Goal: Check status: Check status

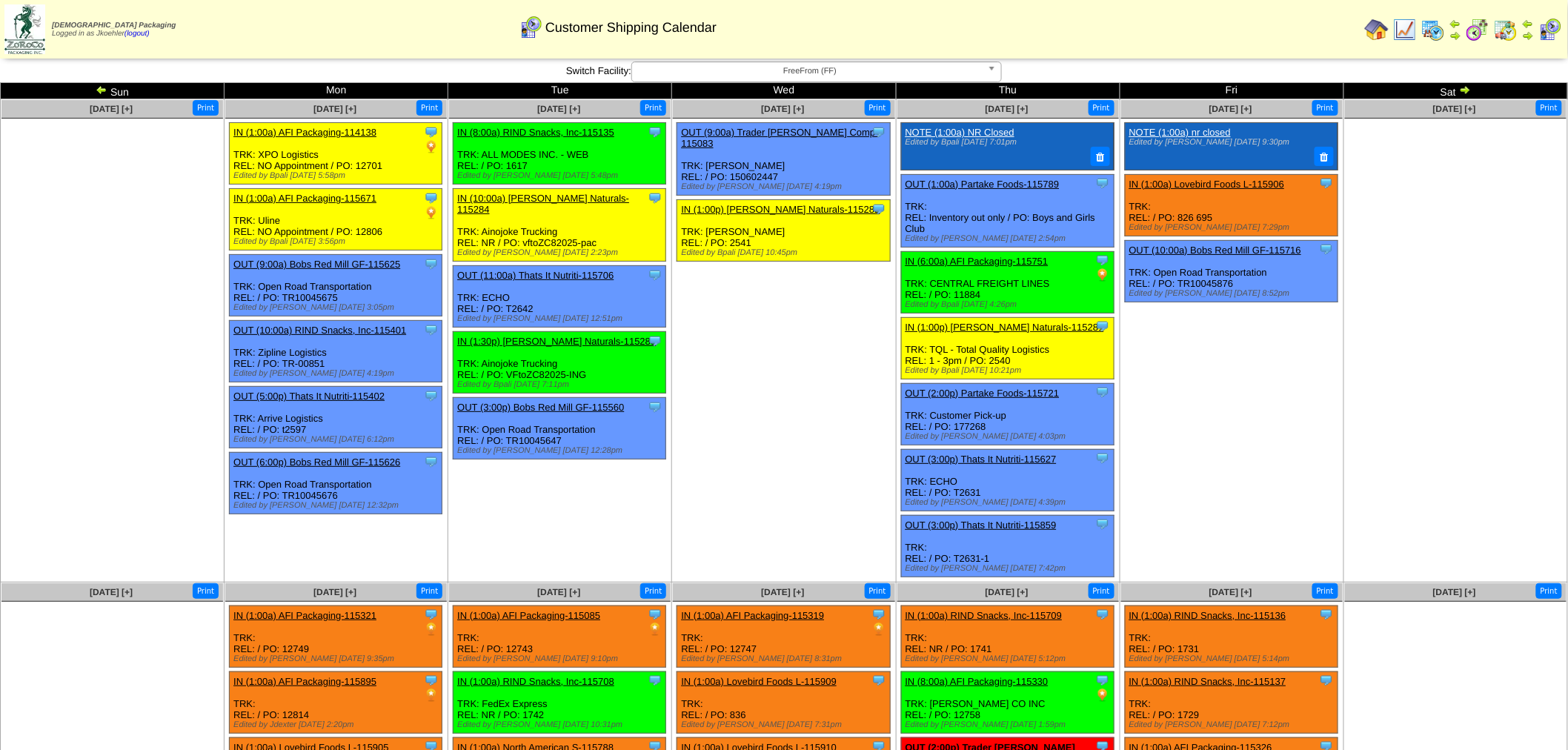
click at [993, 73] on b at bounding box center [994, 72] width 14 height 20
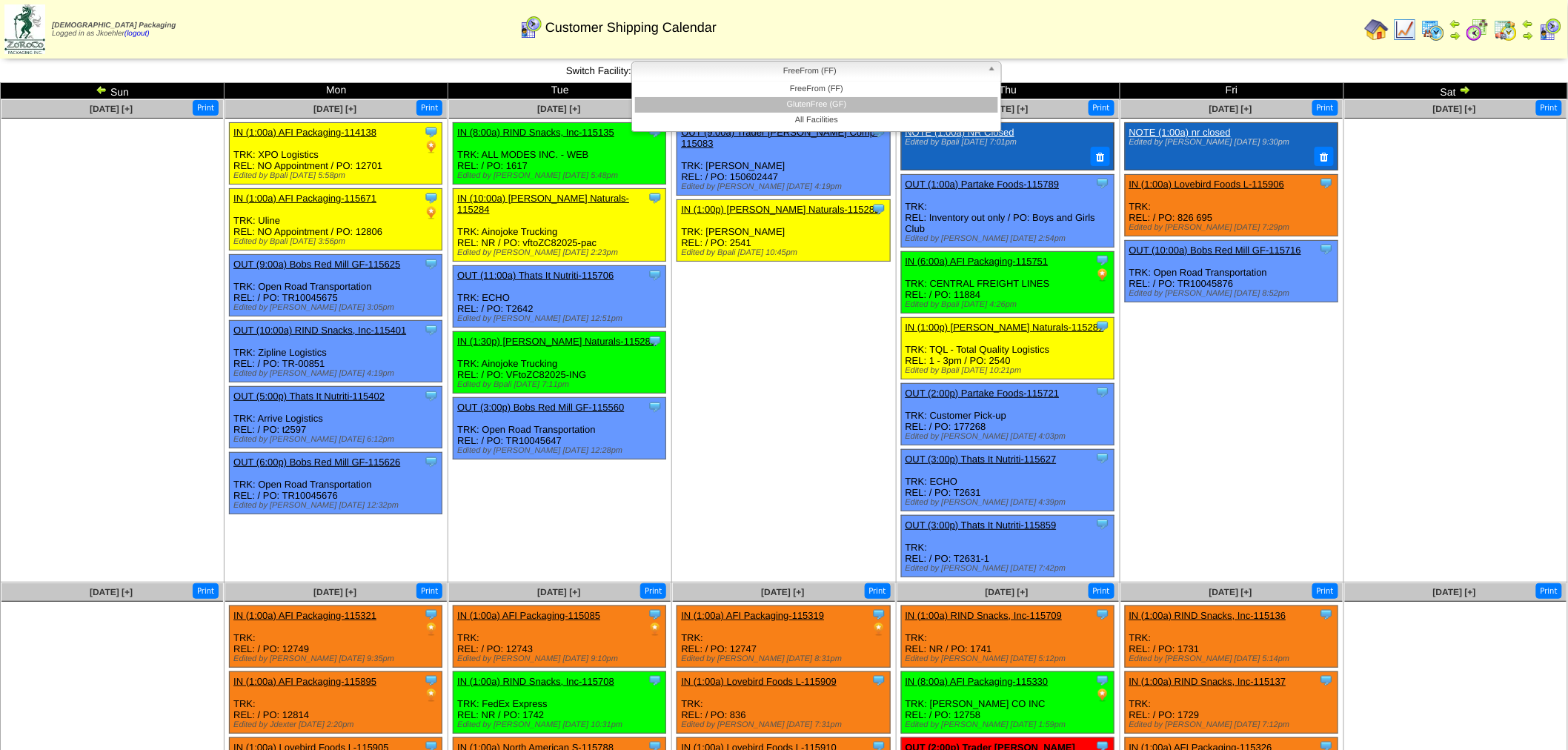
click at [843, 106] on li "GlutenFree (GF)" at bounding box center [816, 104] width 363 height 16
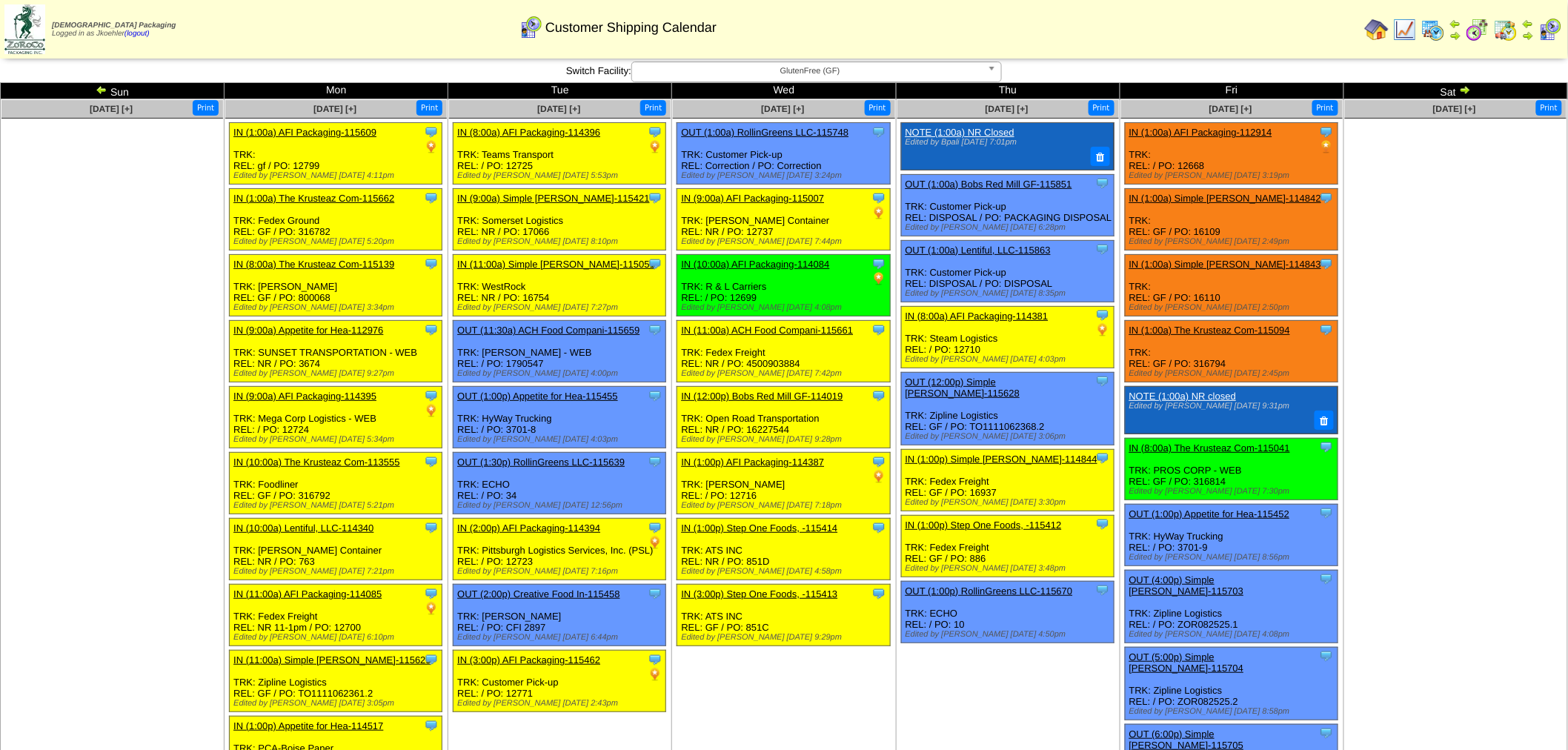
click at [1470, 90] on img at bounding box center [1465, 90] width 12 height 12
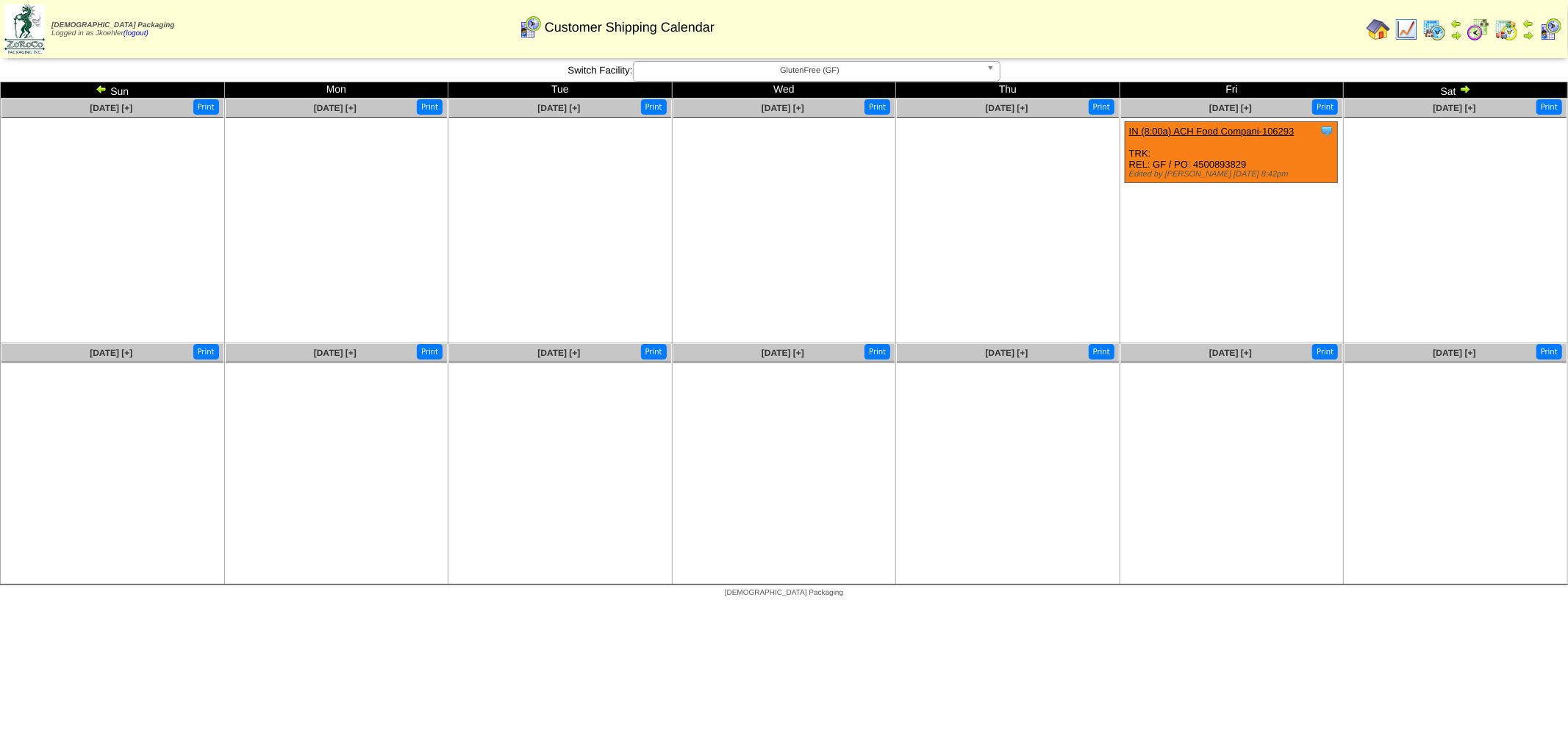
drag, startPoint x: 1467, startPoint y: 192, endPoint x: 1450, endPoint y: 178, distance: 22.0
click at [1467, 192] on ul at bounding box center [1456, 228] width 222 height 220
